Goal: Complete application form: Complete application form

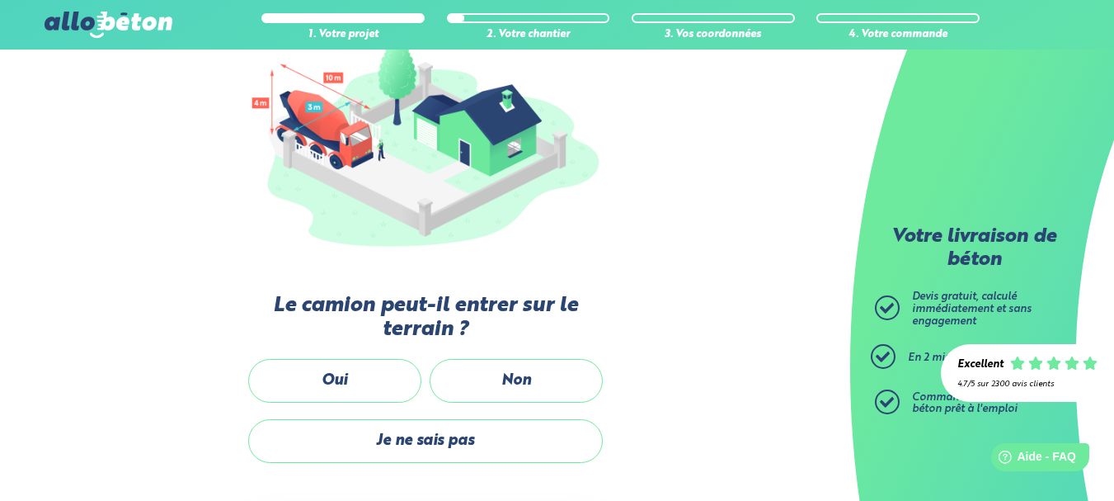
scroll to position [219, 0]
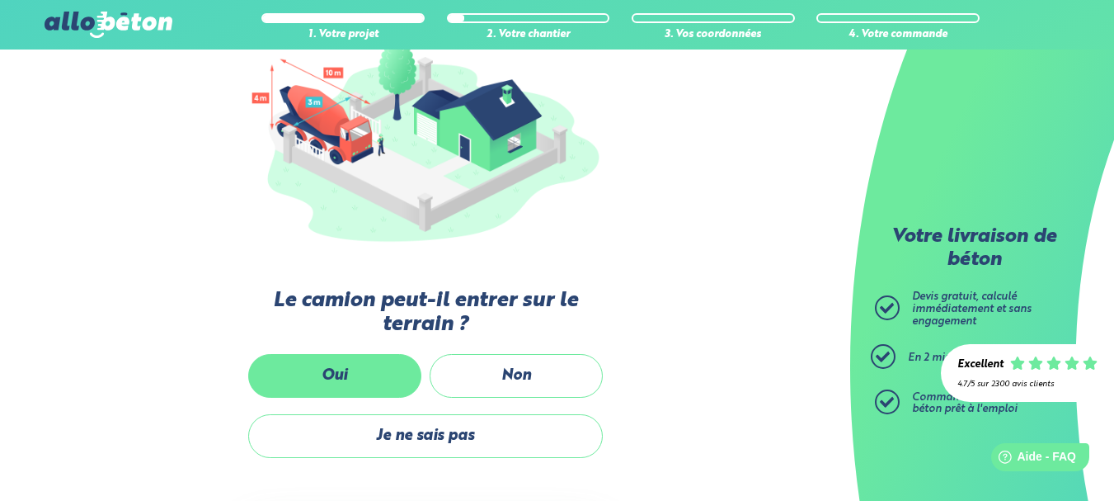
click at [355, 368] on label "Oui" at bounding box center [334, 376] width 173 height 44
click at [0, 0] on input "Oui" at bounding box center [0, 0] width 0 height 0
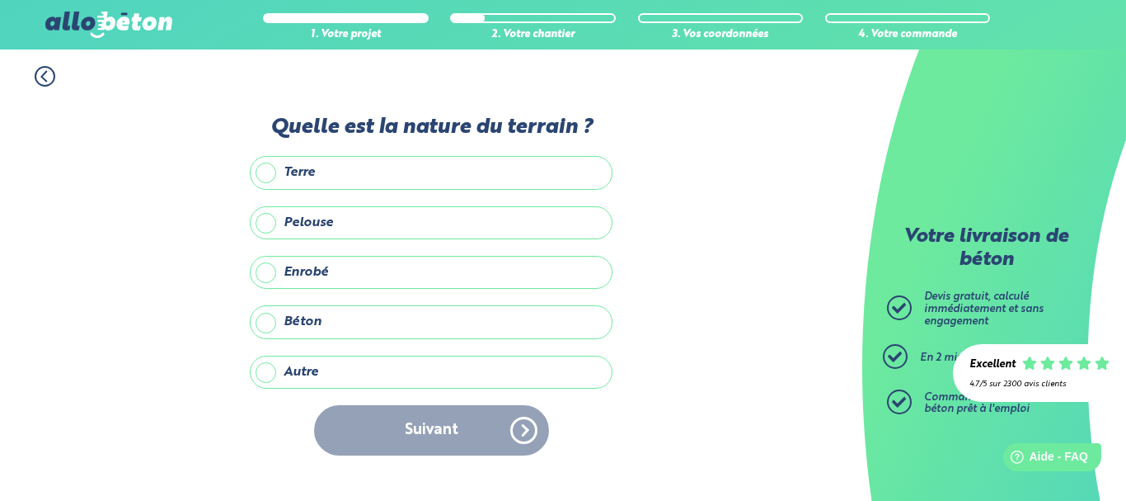
click at [266, 368] on label "Autre" at bounding box center [431, 371] width 363 height 33
click at [0, 0] on input "Autre" at bounding box center [0, 0] width 0 height 0
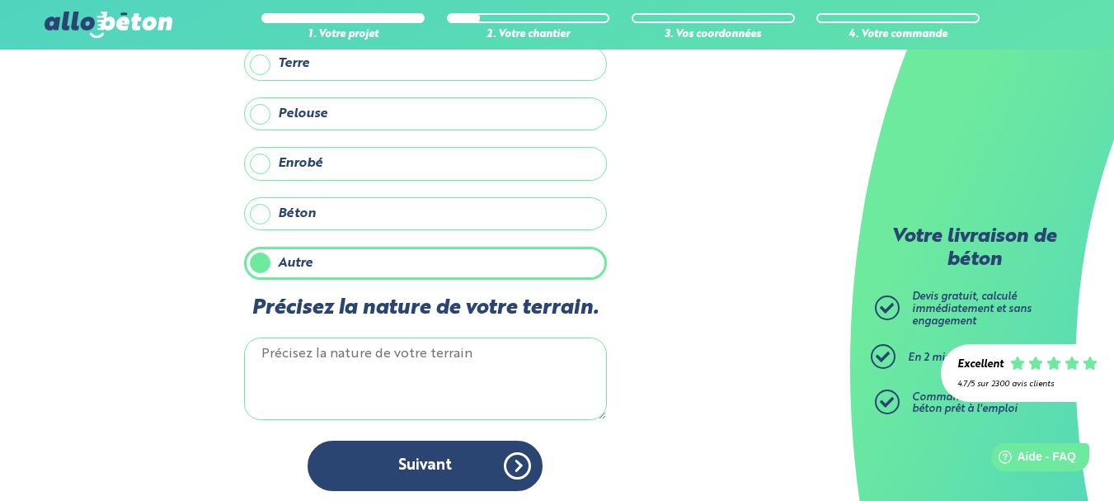
scroll to position [85, 0]
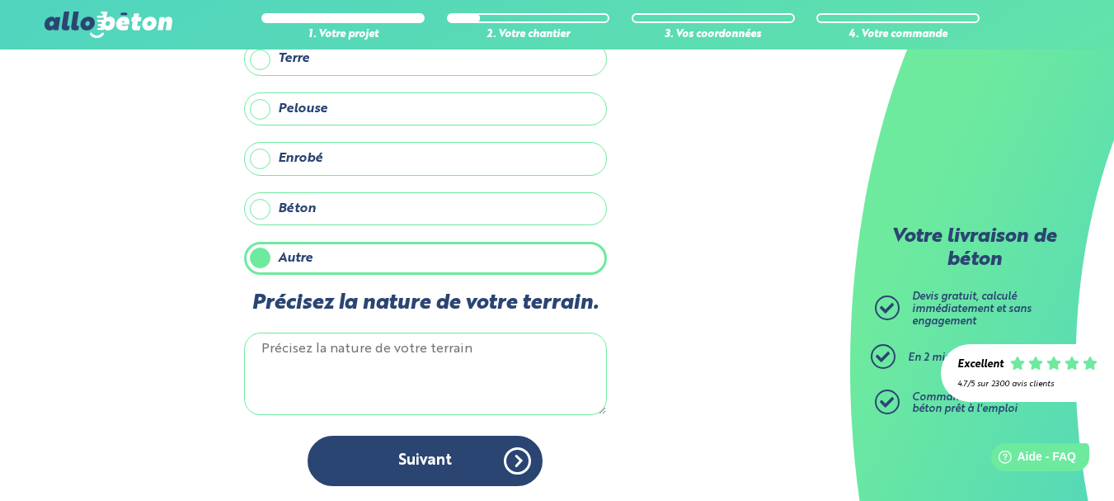
click at [283, 355] on textarea "Précisez la nature de votre terrain." at bounding box center [425, 373] width 363 height 82
type textarea "g"
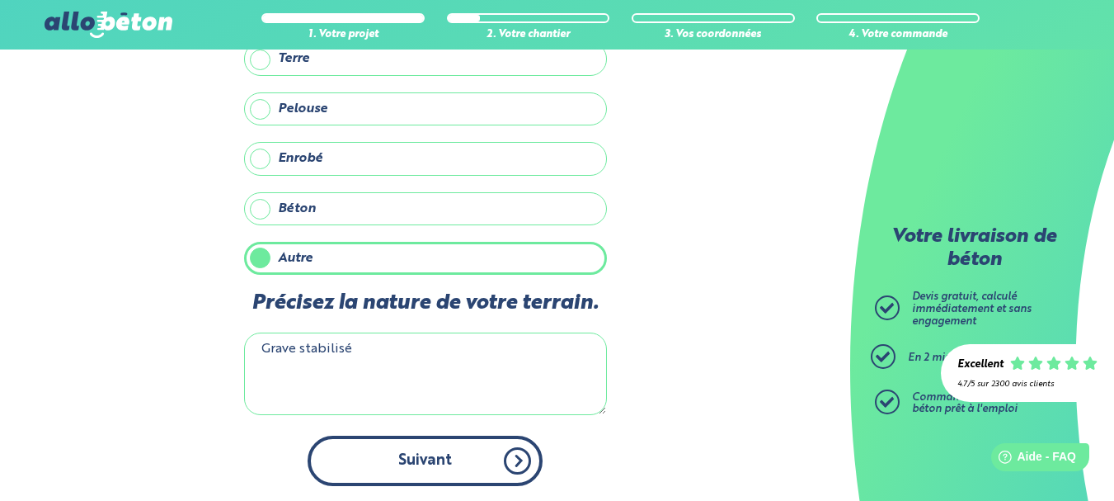
type textarea "Grave stabilisé"
click at [501, 477] on button "Suivant" at bounding box center [425, 460] width 235 height 50
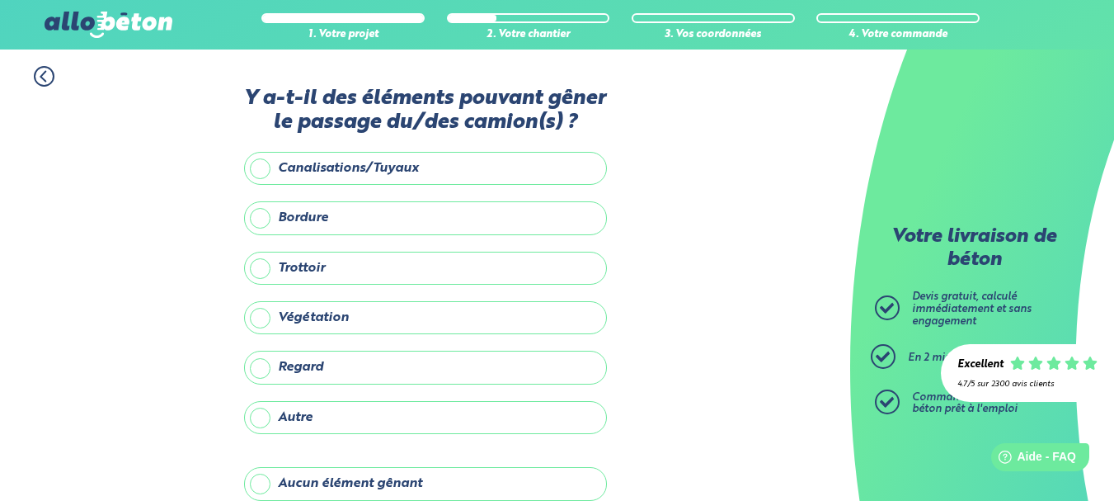
click at [257, 481] on label "Aucun élément gênant" at bounding box center [425, 483] width 363 height 33
click at [0, 0] on input "Aucun élément gênant" at bounding box center [0, 0] width 0 height 0
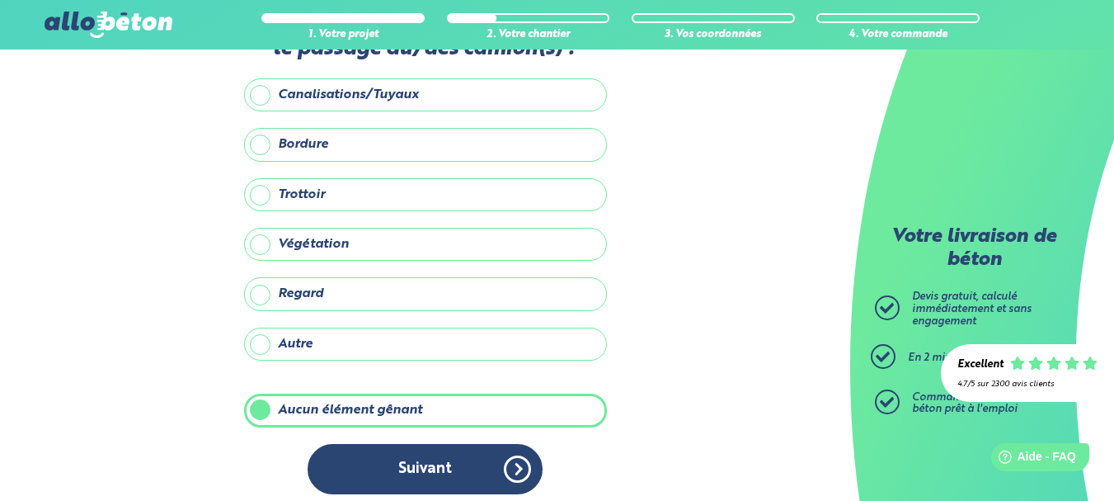
scroll to position [83, 0]
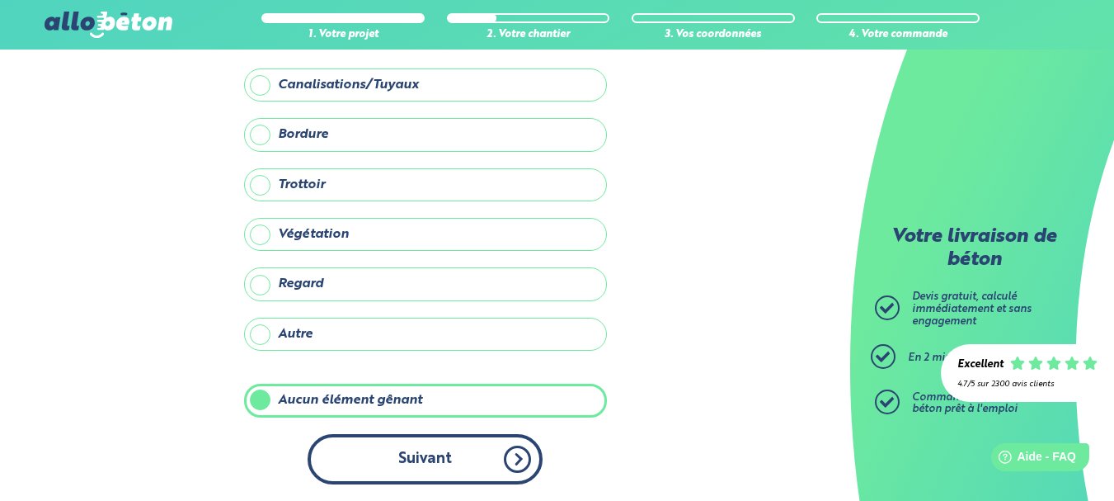
click at [506, 462] on button "Suivant" at bounding box center [425, 459] width 235 height 50
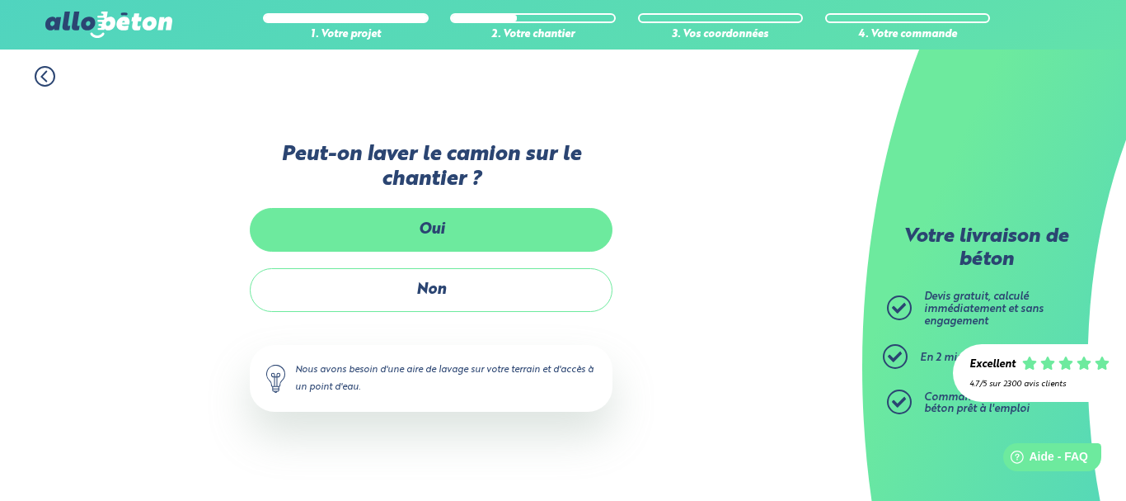
click at [421, 233] on label "Oui" at bounding box center [431, 230] width 363 height 44
click at [0, 0] on input "Oui" at bounding box center [0, 0] width 0 height 0
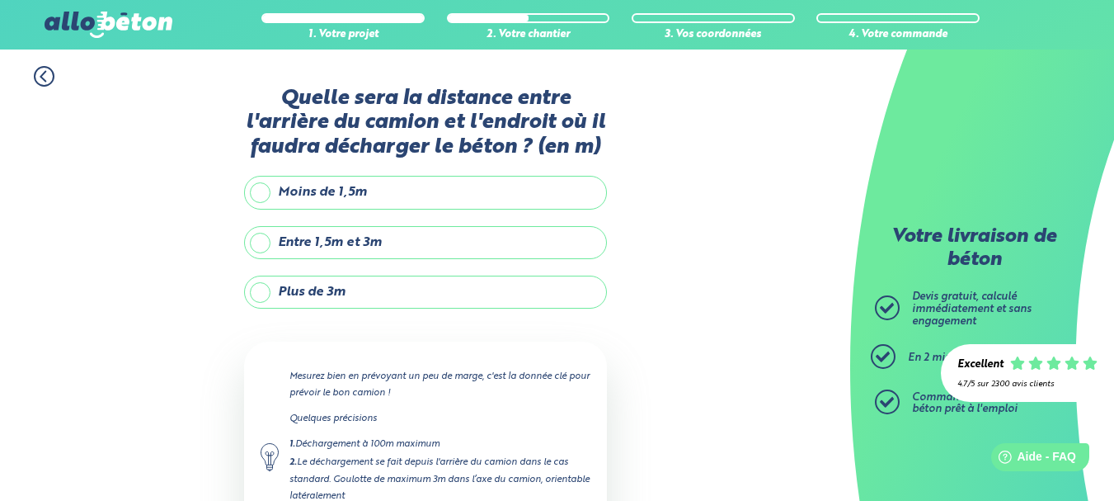
click at [258, 239] on label "Entre 1,5m et 3m" at bounding box center [425, 242] width 363 height 33
click at [0, 0] on input "Entre 1,5m et 3m" at bounding box center [0, 0] width 0 height 0
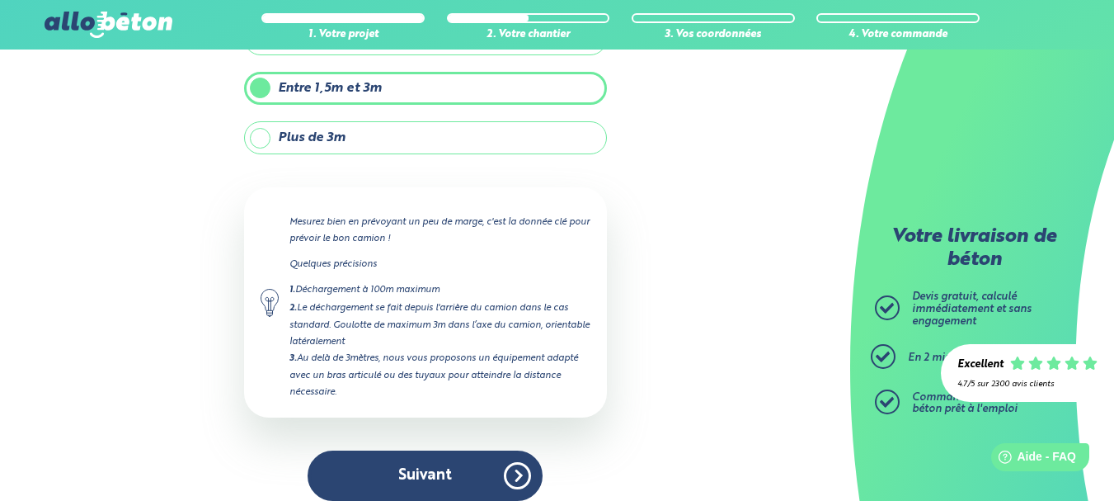
scroll to position [171, 0]
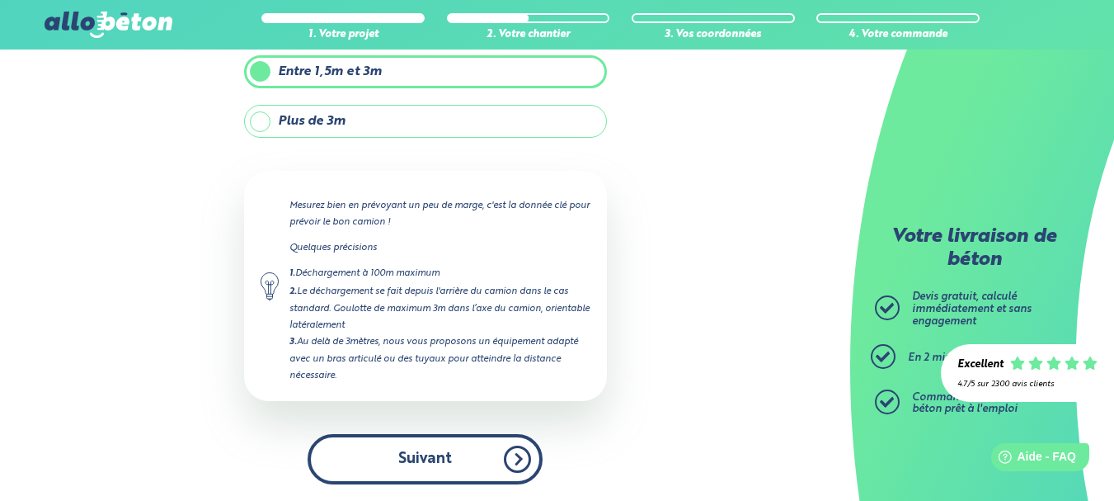
click at [498, 454] on button "Suivant" at bounding box center [425, 459] width 235 height 50
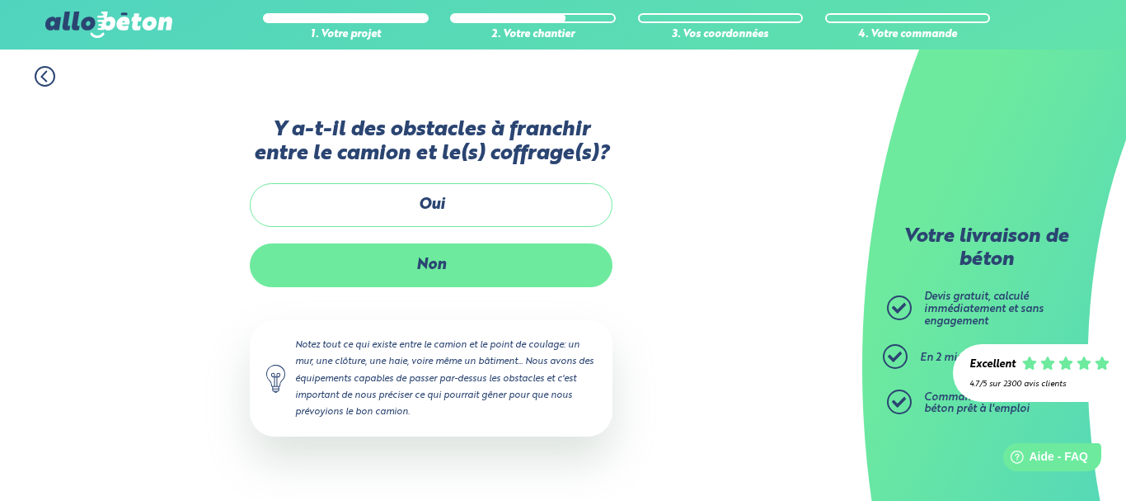
click at [458, 266] on label "Non" at bounding box center [431, 265] width 363 height 44
click at [0, 0] on input "Non" at bounding box center [0, 0] width 0 height 0
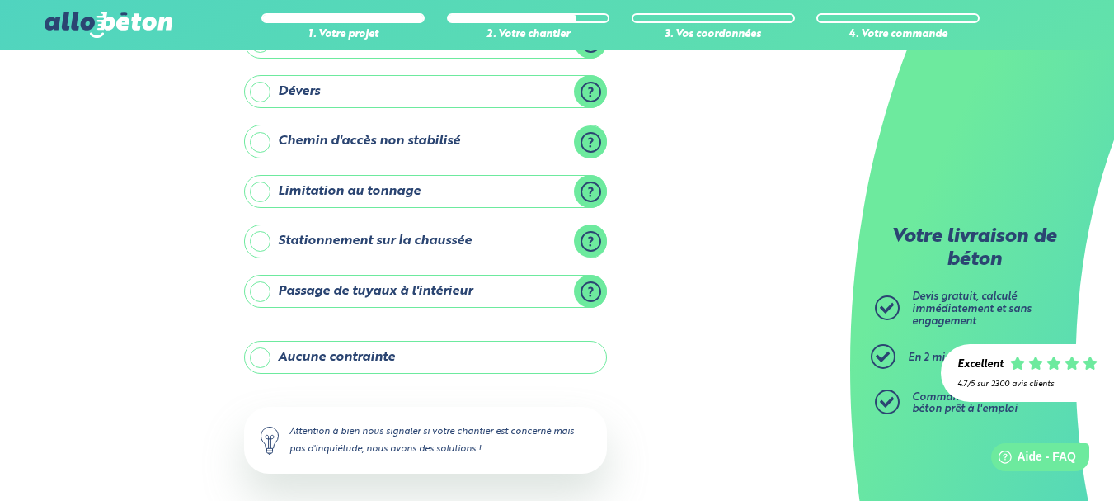
scroll to position [251, 0]
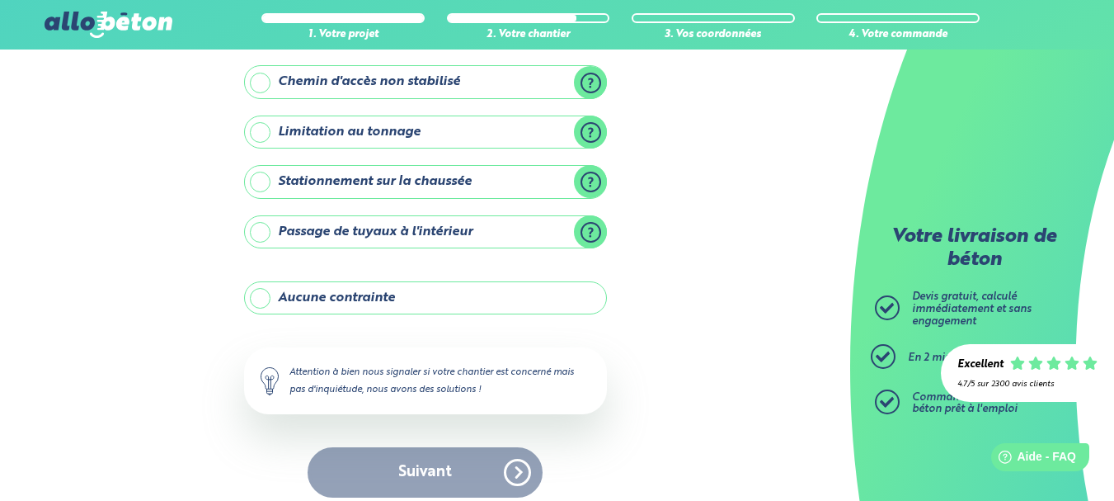
click at [257, 298] on label "Aucune contrainte" at bounding box center [425, 297] width 363 height 33
click at [0, 0] on input "Aucune contrainte" at bounding box center [0, 0] width 0 height 0
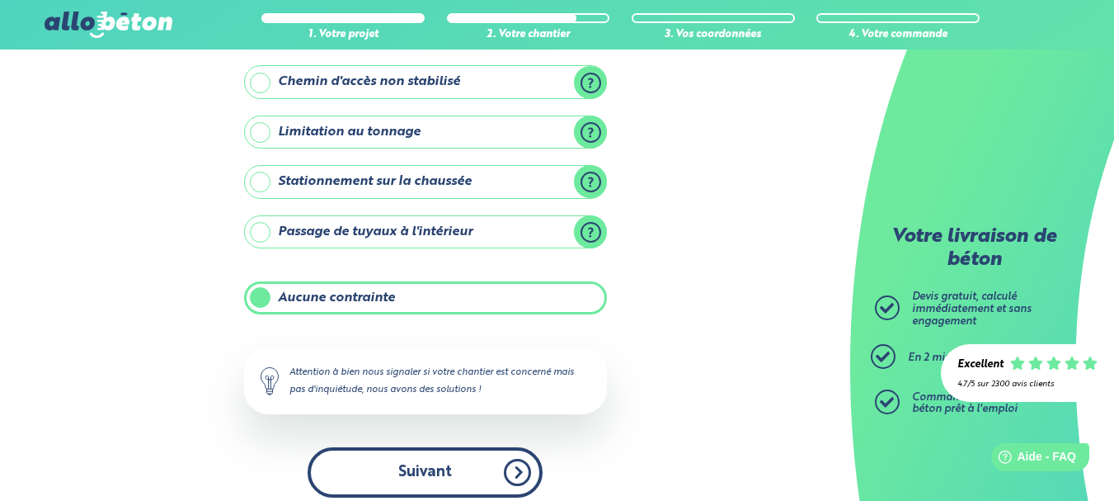
click at [459, 448] on button "Suivant" at bounding box center [425, 472] width 235 height 50
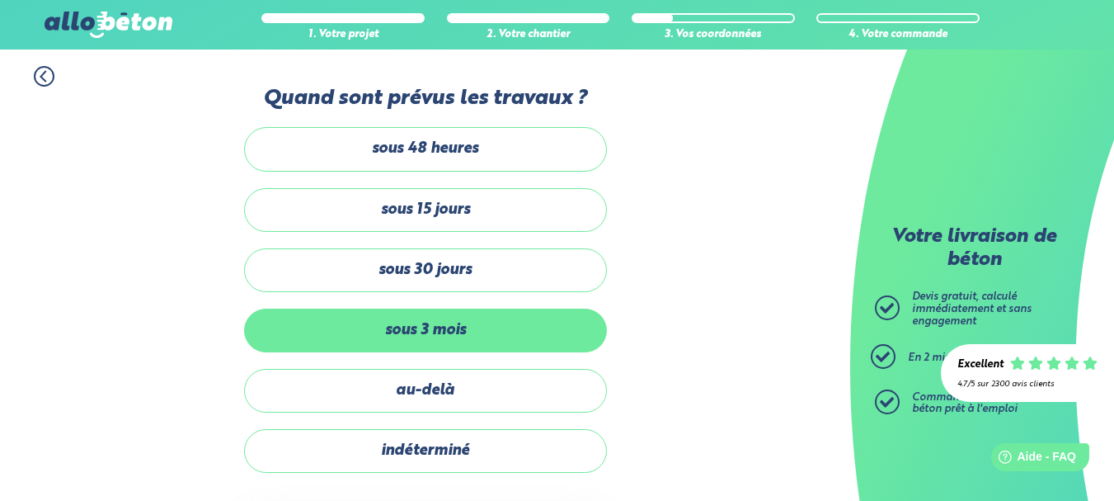
click at [433, 326] on label "sous 3 mois" at bounding box center [425, 330] width 363 height 44
click at [0, 0] on input "sous 3 mois" at bounding box center [0, 0] width 0 height 0
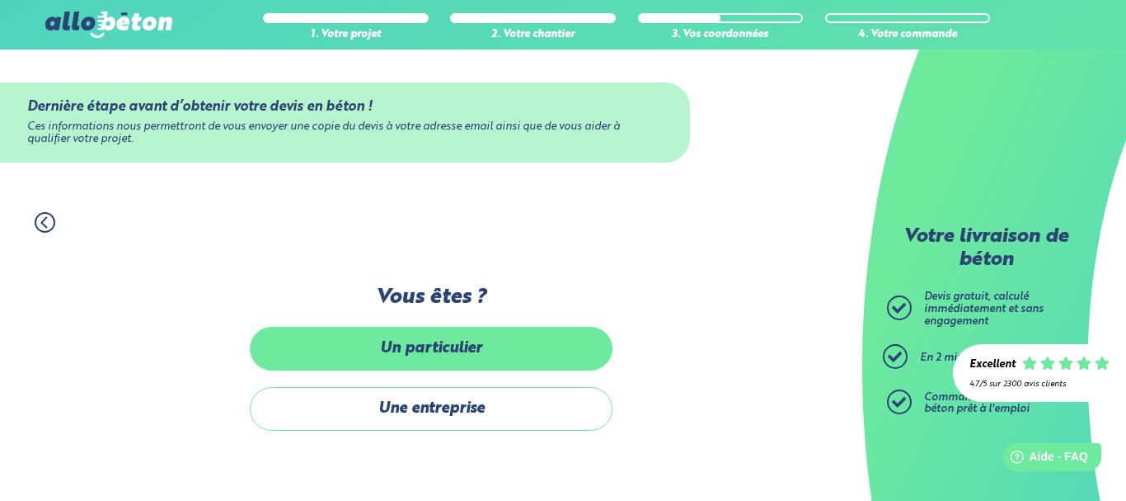
click at [454, 353] on label "Un particulier" at bounding box center [431, 349] width 363 height 44
click at [0, 0] on input "Un particulier" at bounding box center [0, 0] width 0 height 0
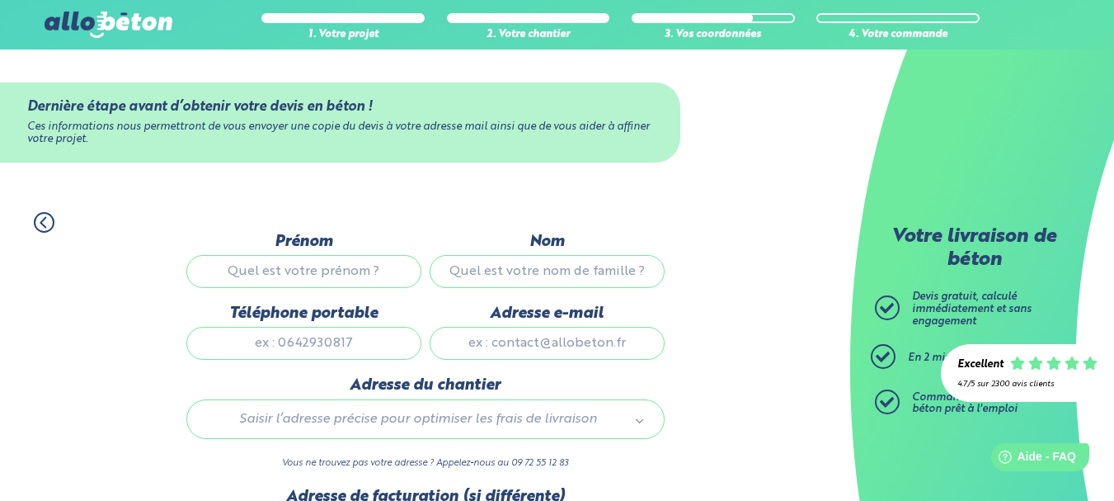
click at [308, 277] on input "Prénom" at bounding box center [303, 271] width 235 height 33
type input "[PERSON_NAME]"
click at [463, 269] on input "Nom" at bounding box center [547, 271] width 235 height 33
type input "meteau"
type input "0648644966"
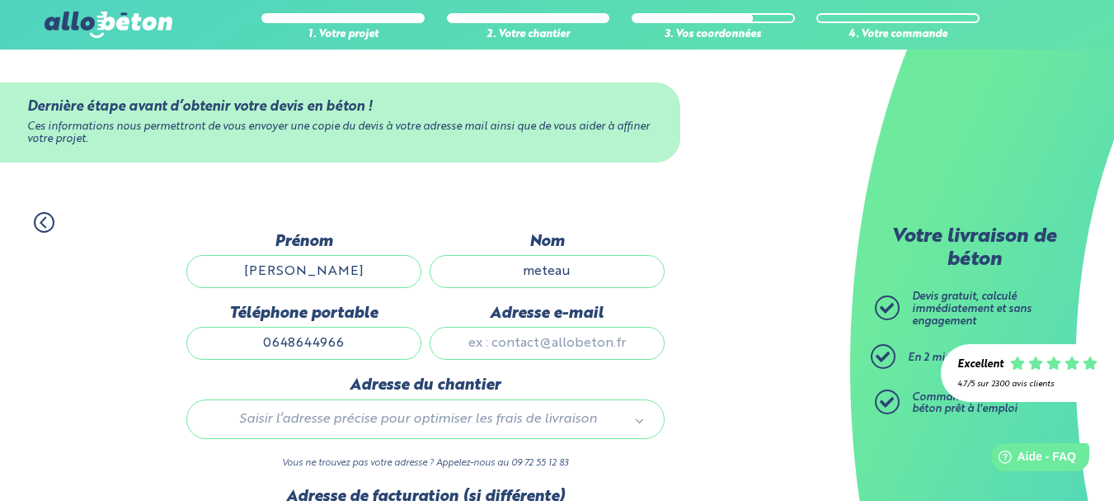
click at [611, 345] on input "Adresse e-mail" at bounding box center [547, 343] width 235 height 33
type input "[EMAIL_ADDRESS][DOMAIN_NAME]"
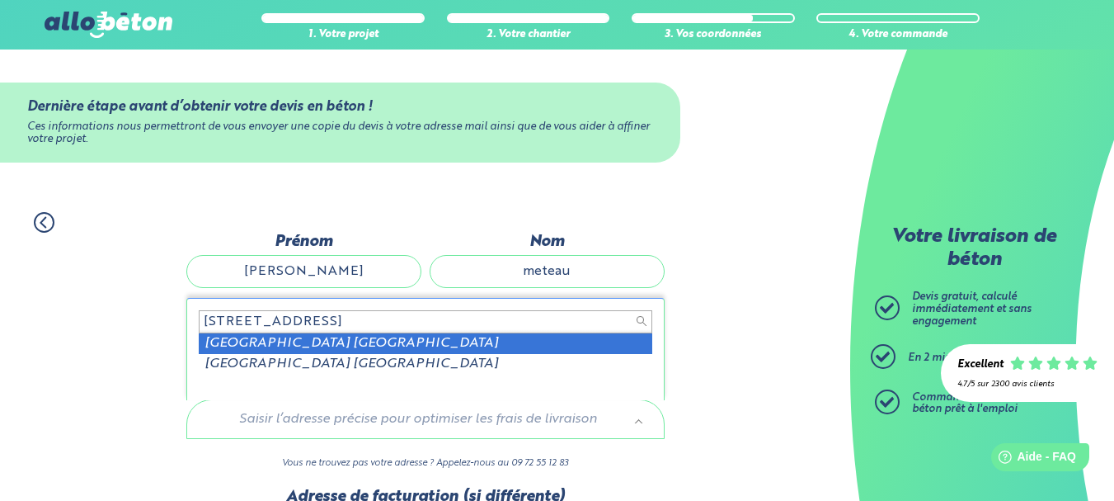
type input "[STREET_ADDRESS]"
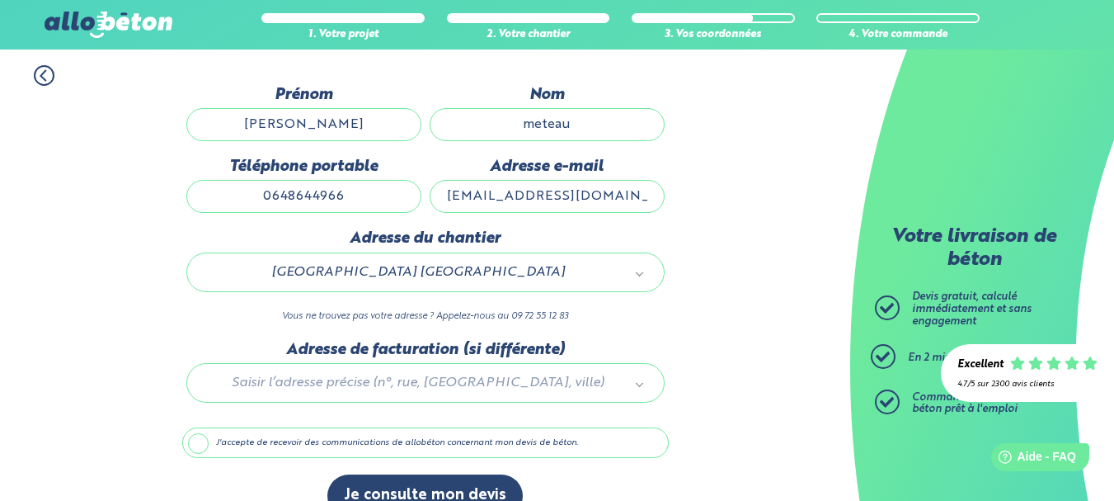
scroll to position [180, 0]
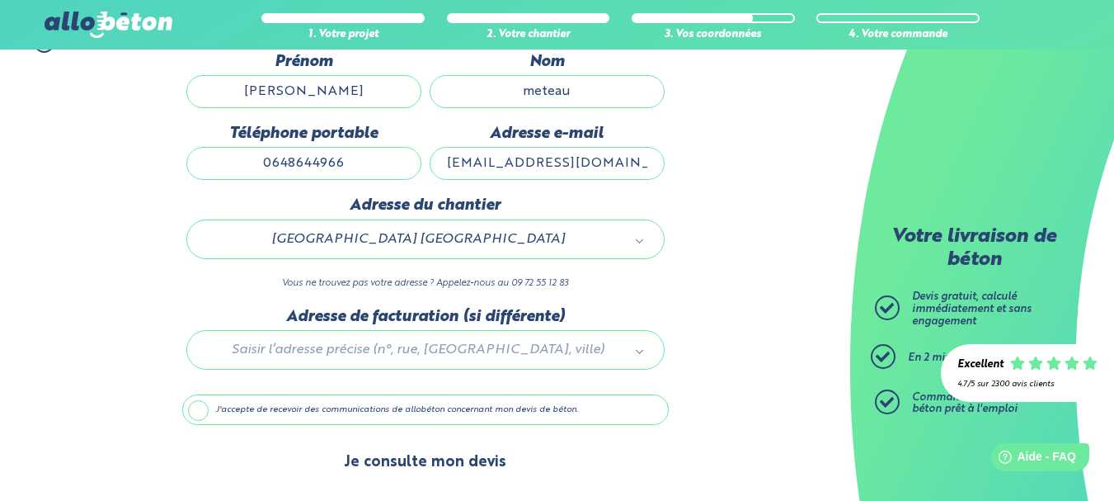
click at [438, 463] on button "Je consulte mon devis" at bounding box center [424, 462] width 195 height 42
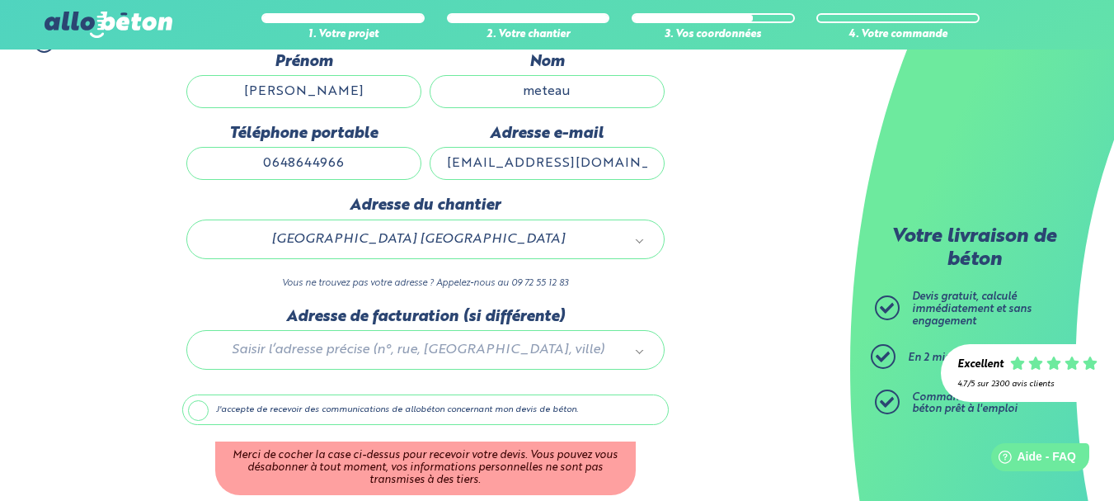
click at [196, 406] on label "J'accepte de recevoir des communications de allobéton concernant mon devis de b…" at bounding box center [425, 409] width 486 height 31
click at [0, 0] on input "J'accepte de recevoir des communications de allobéton concernant mon devis de b…" at bounding box center [0, 0] width 0 height 0
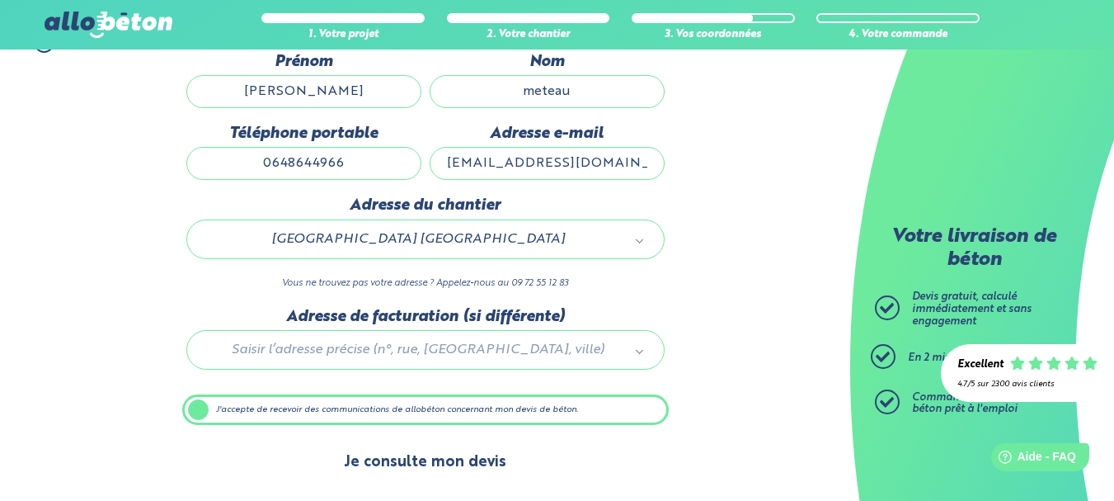
click at [444, 448] on button "Je consulte mon devis" at bounding box center [424, 462] width 195 height 42
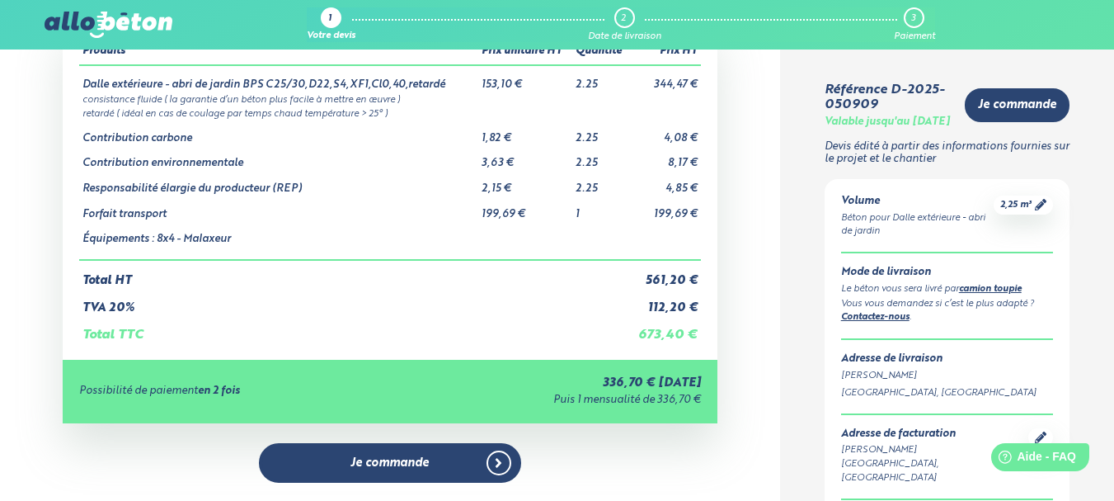
scroll to position [88, 0]
